Goal: Find specific page/section: Find specific page/section

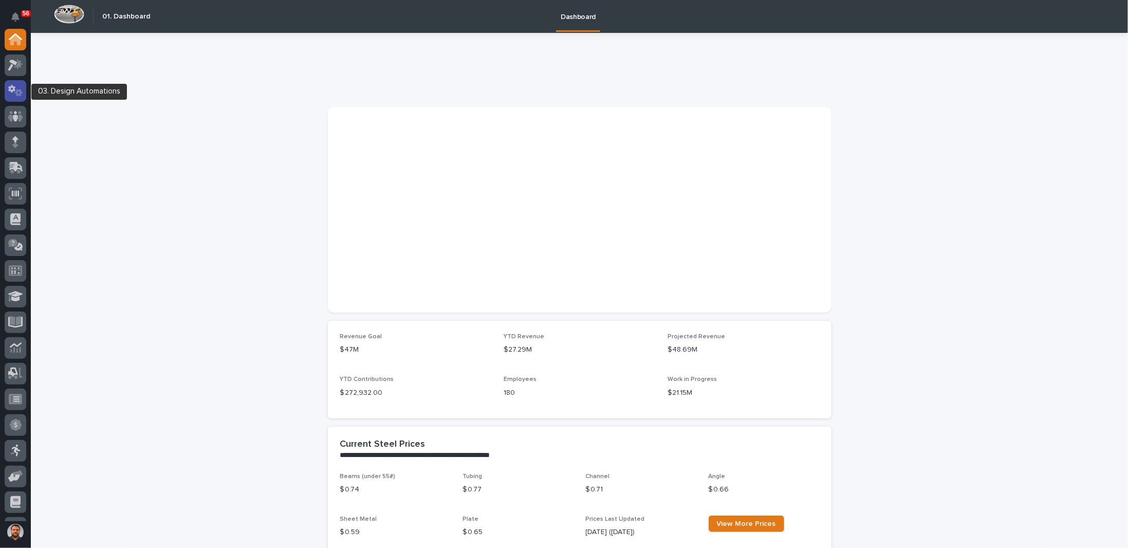
click at [21, 90] on icon at bounding box center [15, 91] width 15 height 12
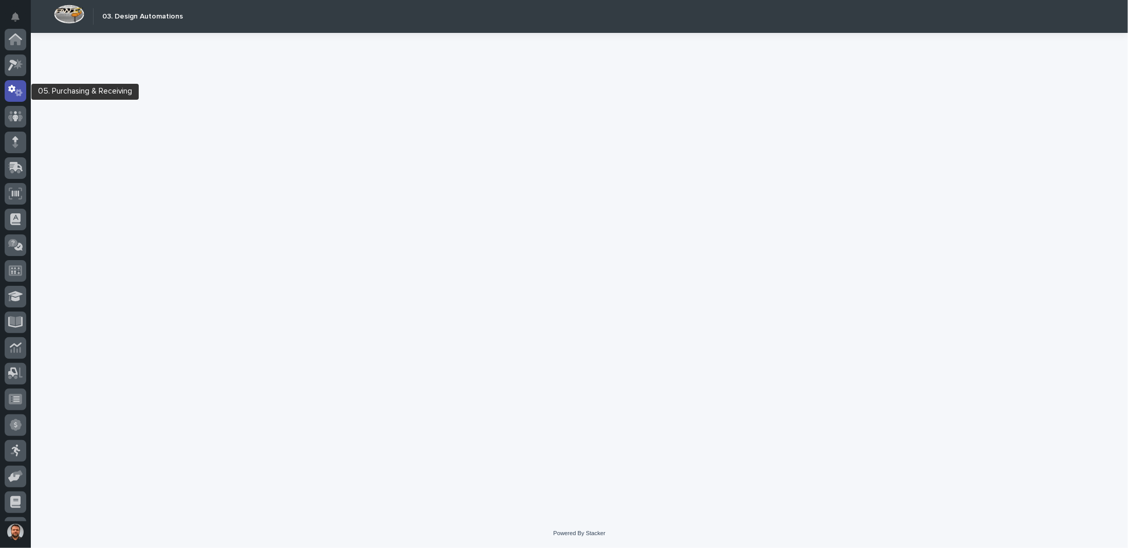
scroll to position [51, 0]
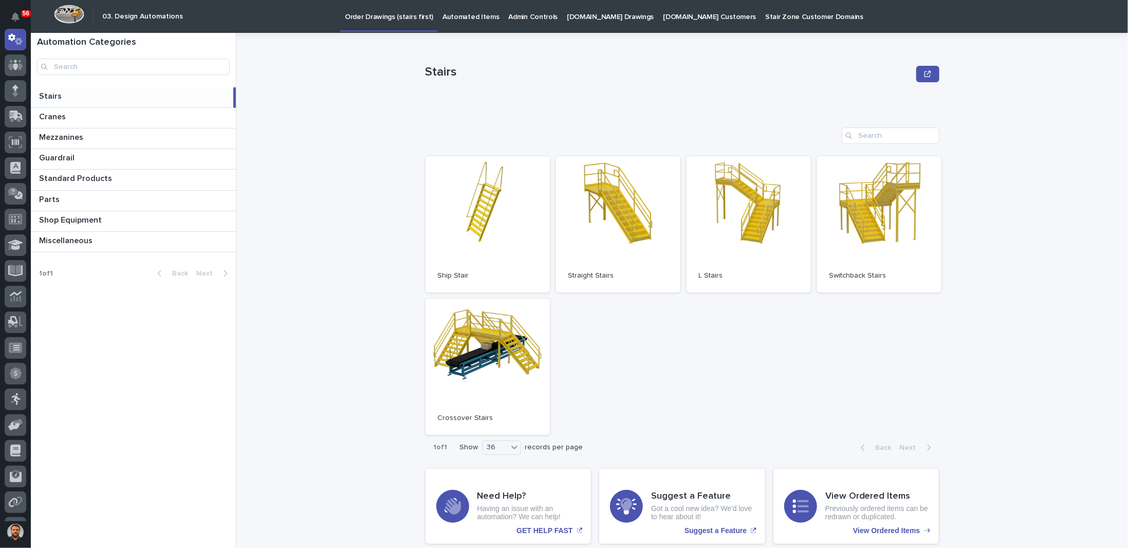
click at [581, 17] on p "[DOMAIN_NAME] Drawings" at bounding box center [610, 11] width 87 height 22
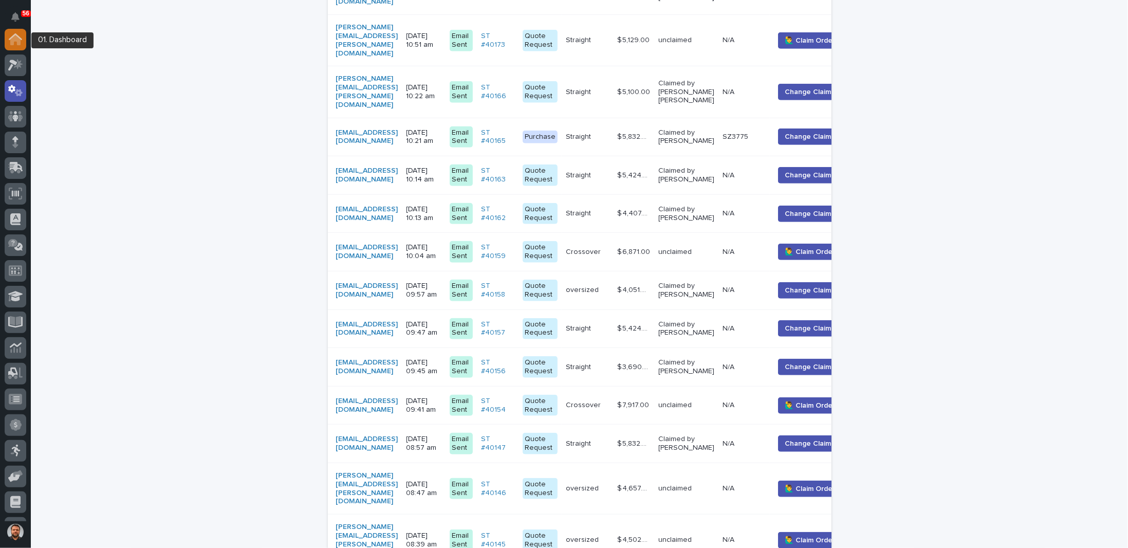
click at [22, 35] on div at bounding box center [16, 40] width 22 height 22
